Goal: Check status: Check status

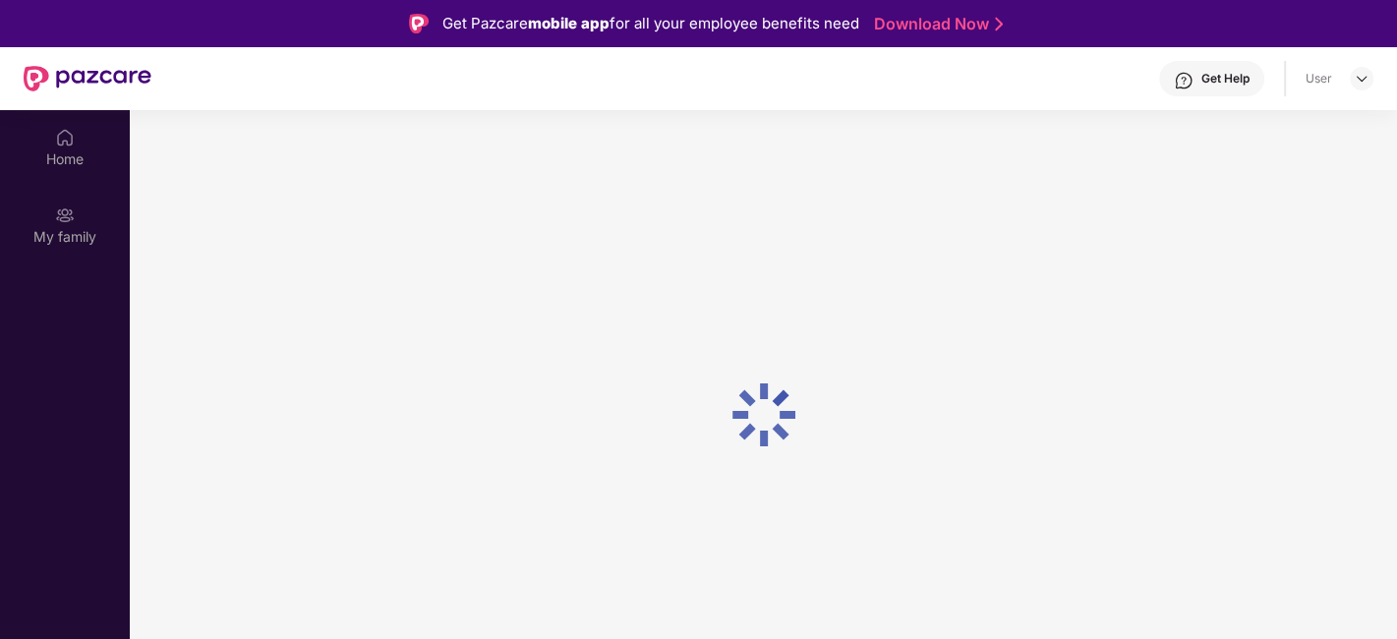
scroll to position [109, 0]
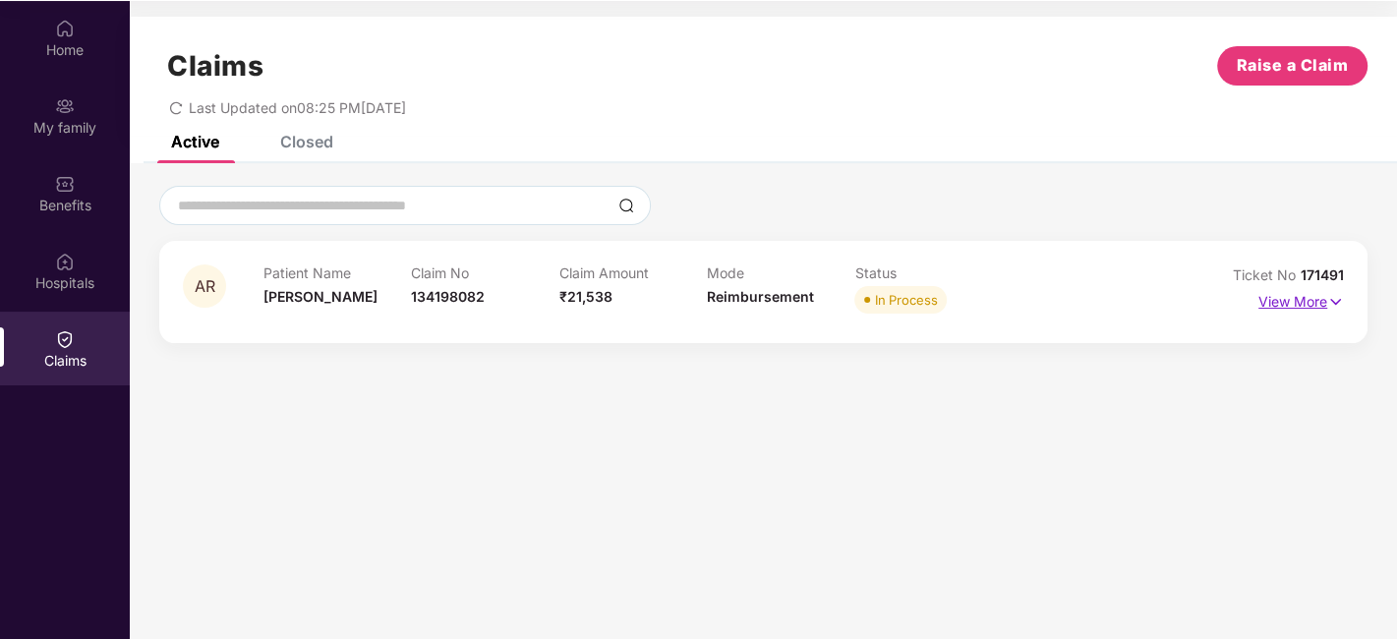
click at [1313, 302] on p "View More" at bounding box center [1301, 299] width 86 height 27
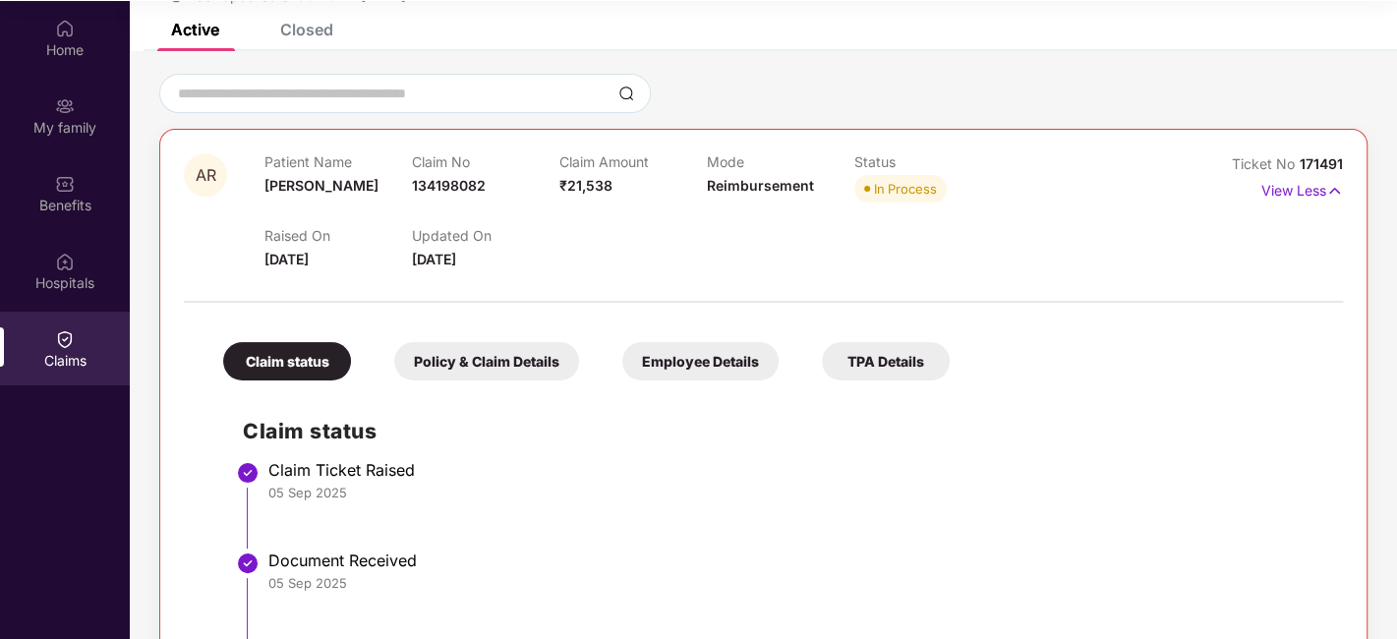
scroll to position [0, 0]
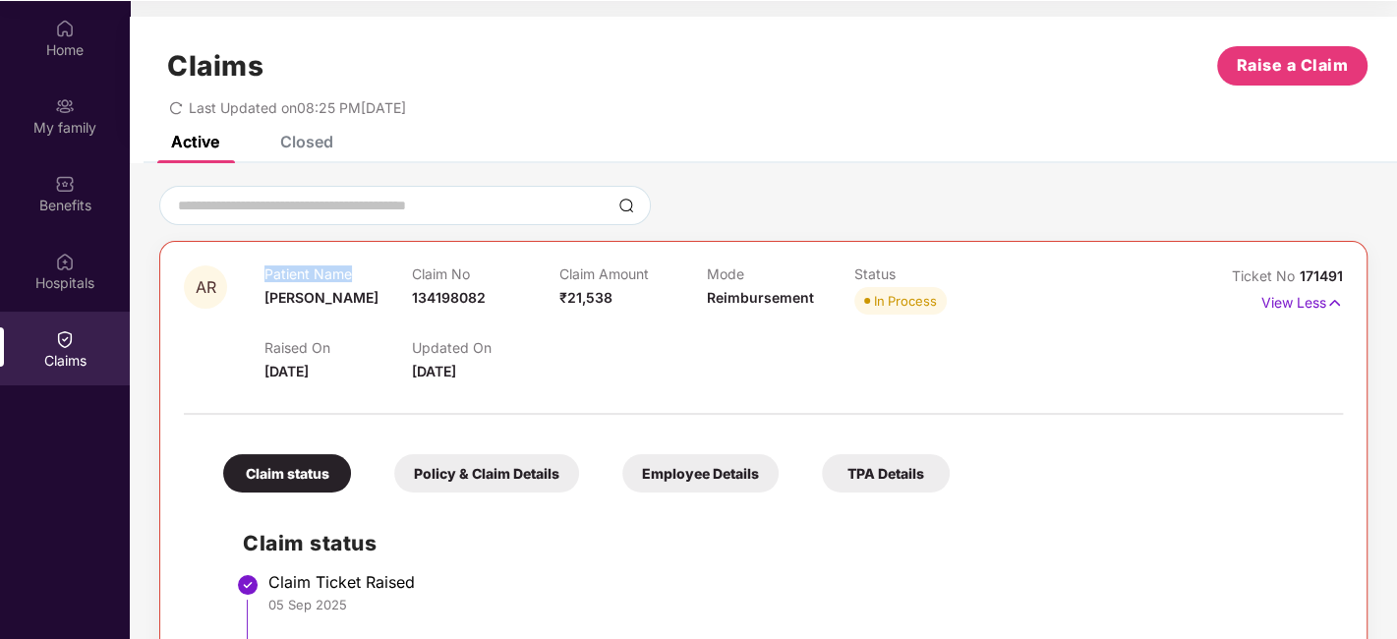
drag, startPoint x: 352, startPoint y: 273, endPoint x: 262, endPoint y: 267, distance: 89.7
click at [262, 267] on div "AR Patient Name [PERSON_NAME] Claim No 134198082 Claim Amount ₹21,538 Mode Reim…" at bounding box center [667, 323] width 966 height 117
copy div "Patient Name"
drag, startPoint x: 378, startPoint y: 300, endPoint x: 267, endPoint y: 289, distance: 111.6
click at [267, 289] on div "Patient Name [PERSON_NAME]" at bounding box center [337, 292] width 147 height 54
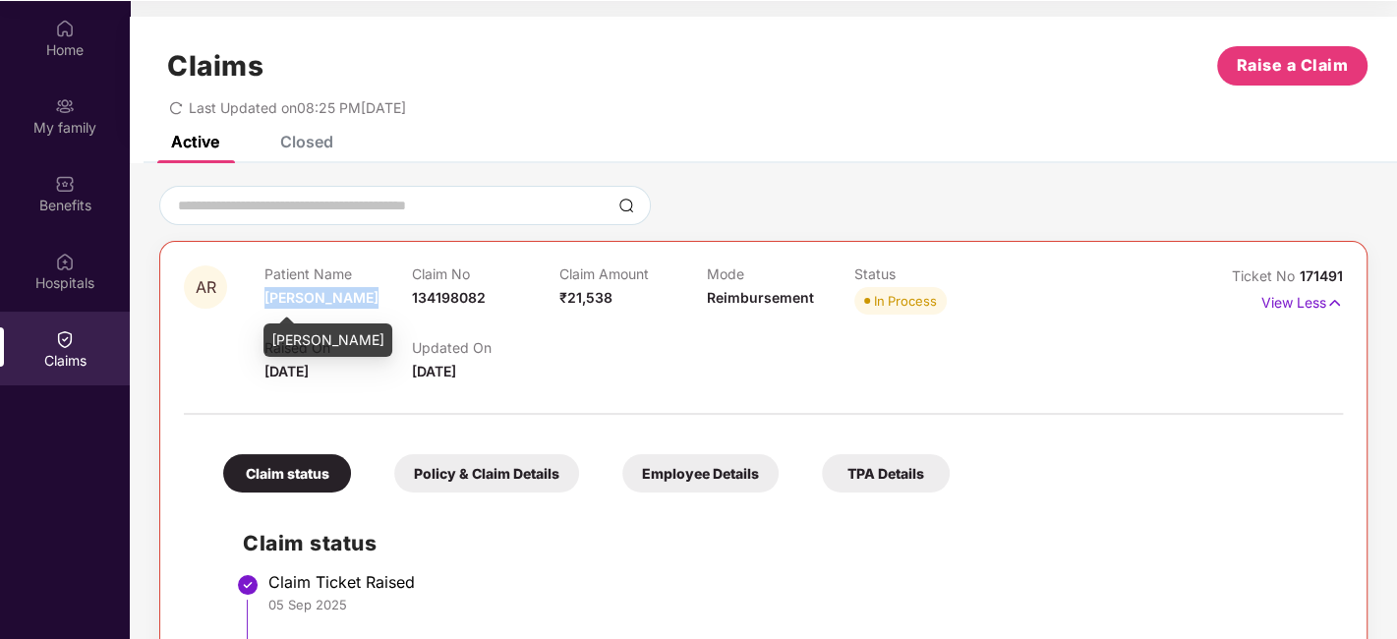
copy span "[PERSON_NAME]"
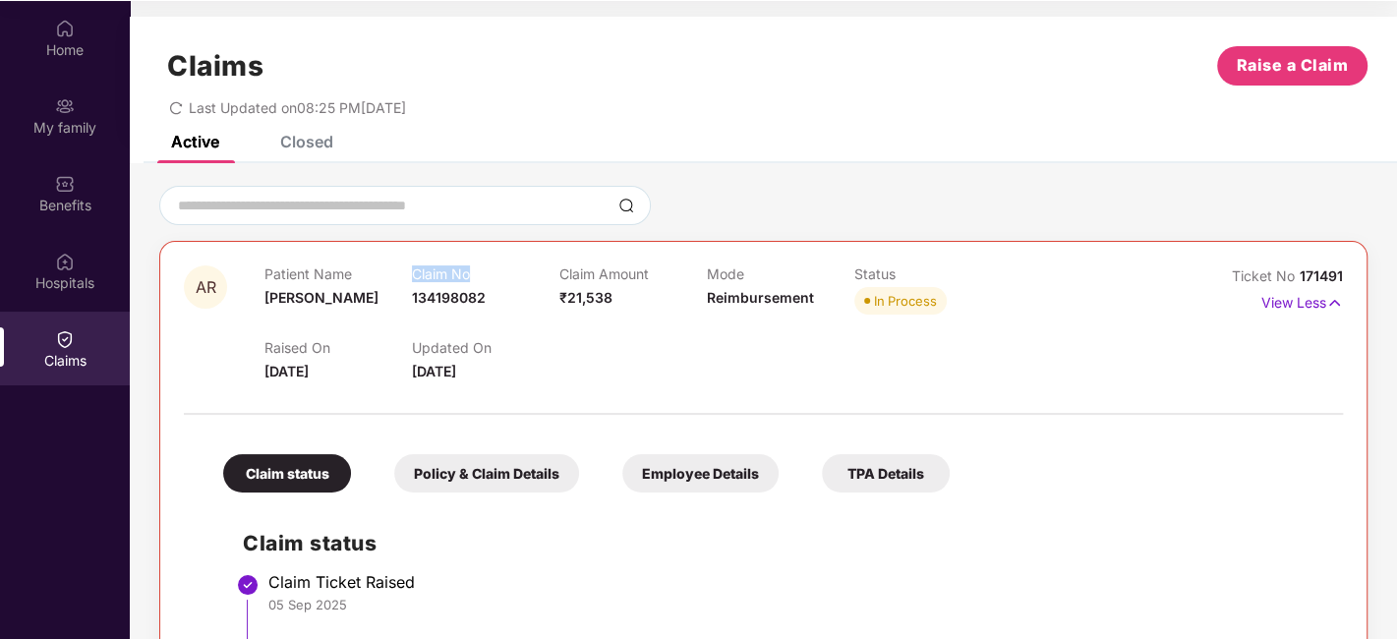
drag, startPoint x: 480, startPoint y: 273, endPoint x: 410, endPoint y: 272, distance: 69.8
click at [412, 272] on p "Claim No" at bounding box center [485, 273] width 147 height 17
copy p "Claim No"
click at [473, 293] on span "134198082" at bounding box center [449, 297] width 74 height 17
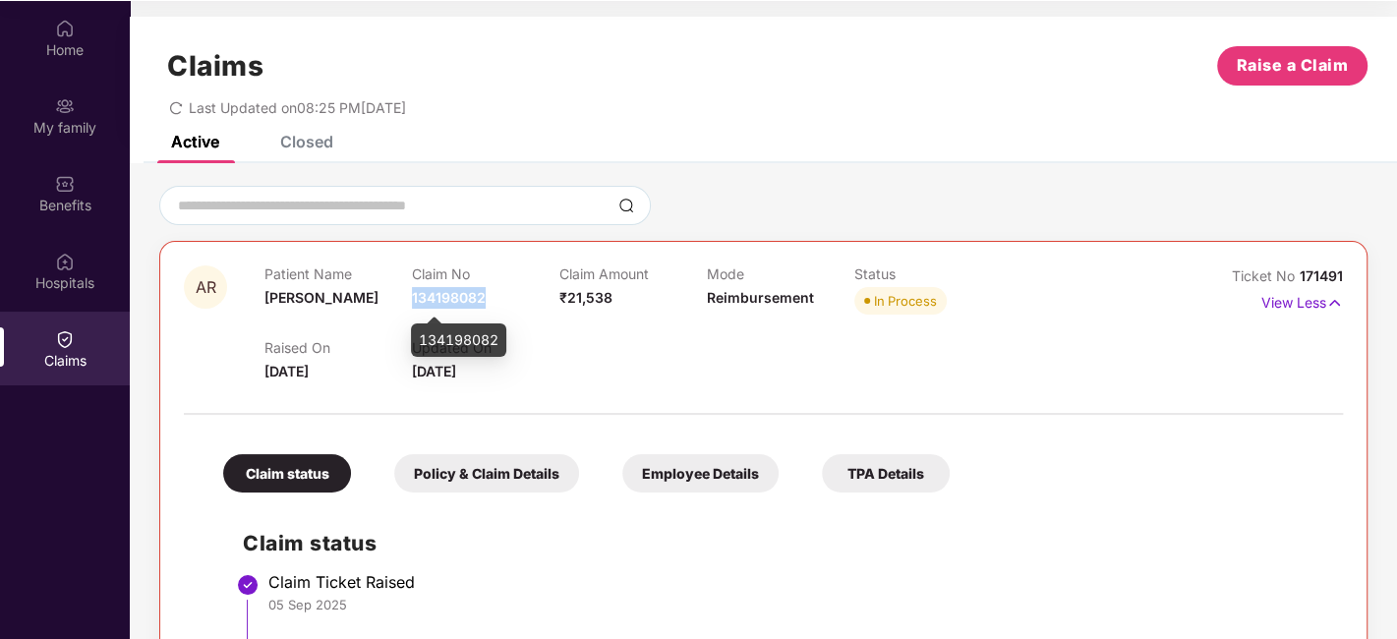
copy span "134198082"
click at [1241, 275] on span "Ticket No" at bounding box center [1266, 275] width 68 height 17
copy span "Ticket"
click at [1316, 267] on span "171491" at bounding box center [1321, 275] width 43 height 17
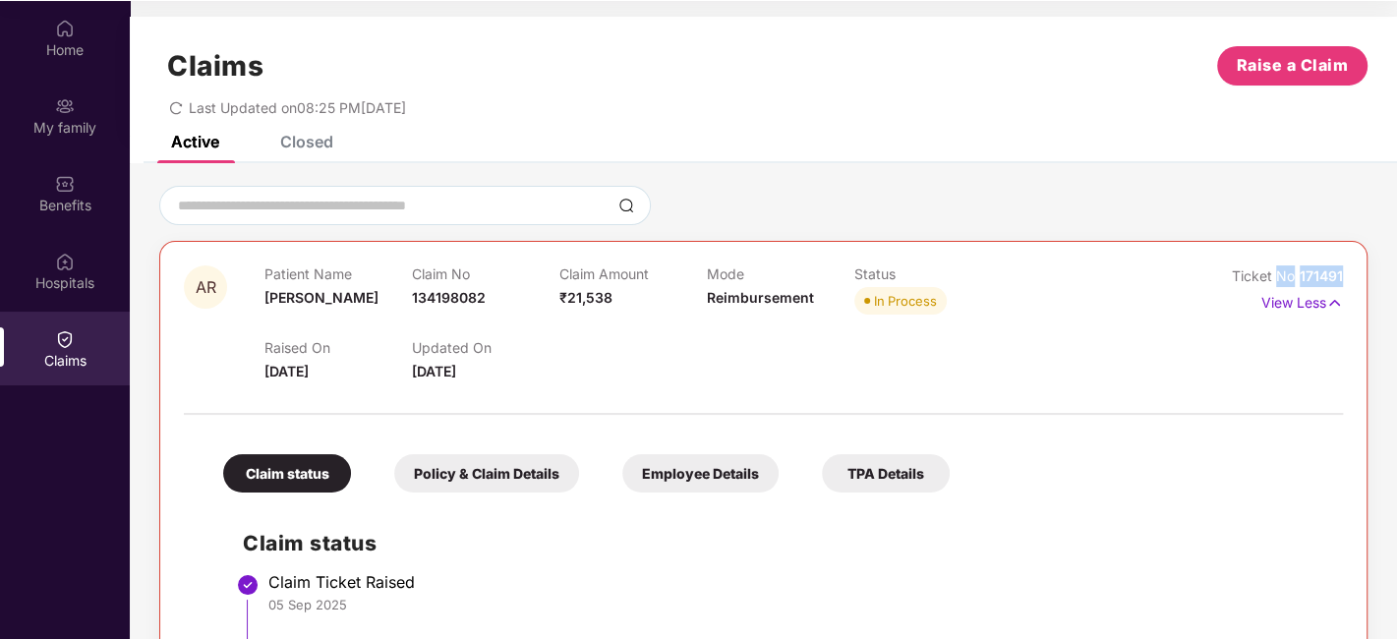
click at [1316, 267] on span "171491" at bounding box center [1321, 275] width 43 height 17
copy div "No 171491"
